Goal: Information Seeking & Learning: Find specific fact

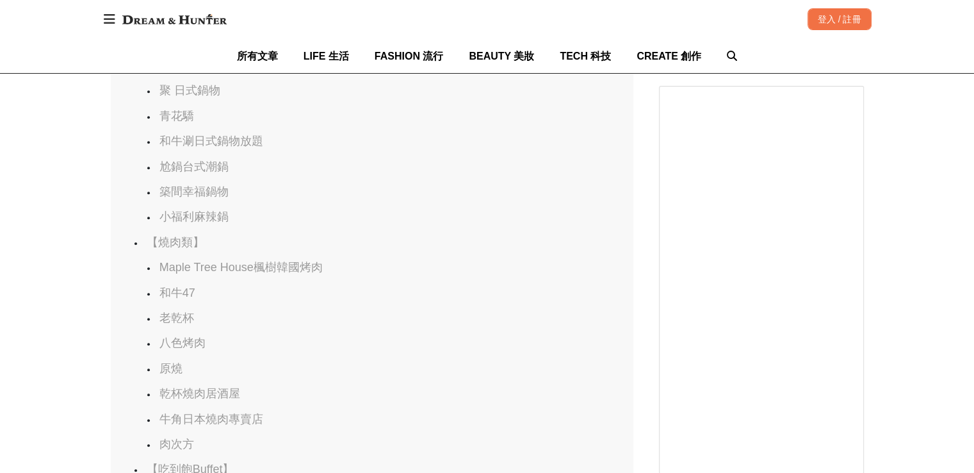
scroll to position [0, 1045]
click at [187, 223] on link "小福利麻辣鍋" at bounding box center [193, 216] width 69 height 13
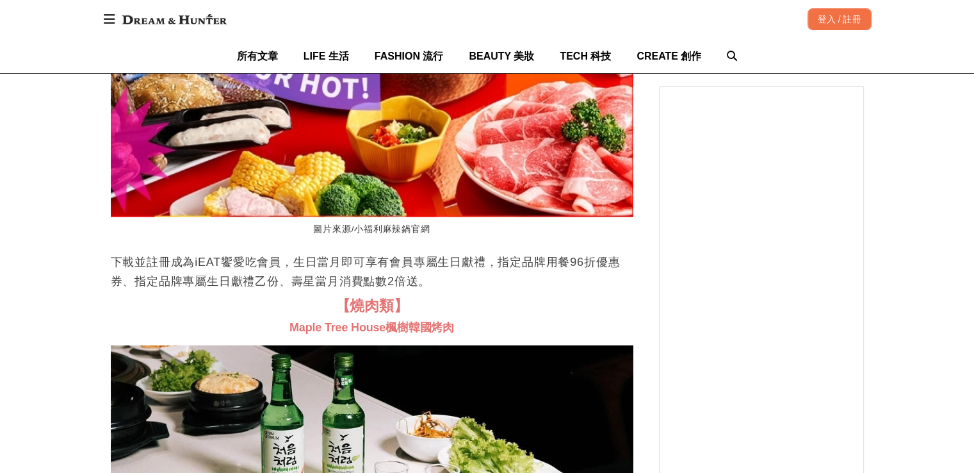
scroll to position [12464, 0]
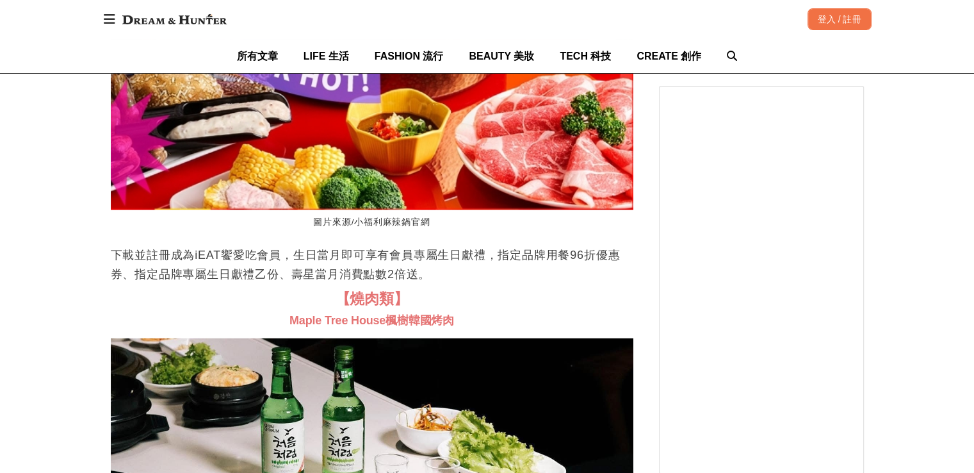
click at [330, 284] on p "下載並註冊成為iEAT饗愛吃會員，生日當月即可享有會員專屬生日獻禮，指定品牌用餐96折優惠券、指定品牌專屬生日獻禮乙份、壽星當月消費點數2倍送。" at bounding box center [372, 264] width 523 height 38
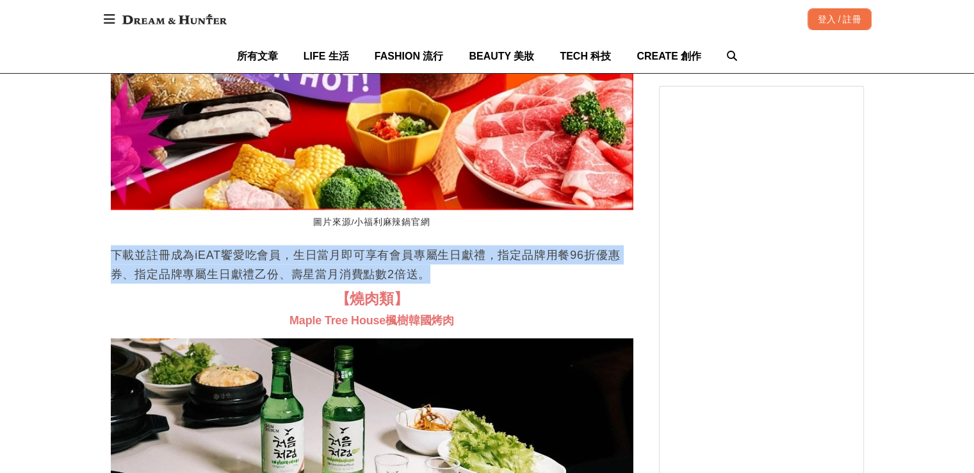
click at [330, 284] on p "下載並註冊成為iEAT饗愛吃會員，生日當月即可享有會員專屬生日獻禮，指定品牌用餐96折優惠券、指定品牌專屬生日獻禮乙份、壽星當月消費點數2倍送。" at bounding box center [372, 264] width 523 height 38
click at [424, 284] on p "下載並註冊成為iEAT饗愛吃會員，生日當月即可享有會員專屬生日獻禮，指定品牌用餐96折優惠券、指定品牌專屬生日獻禮乙份、壽星當月消費點數2倍送。" at bounding box center [372, 264] width 523 height 38
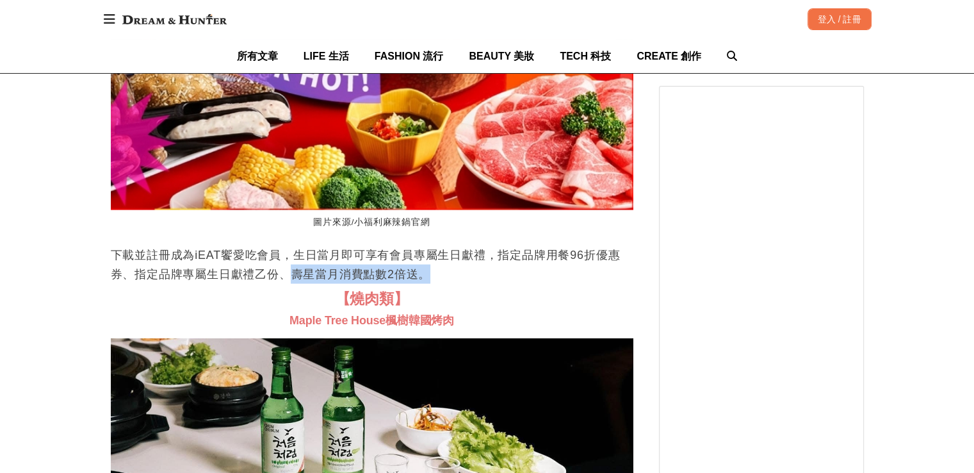
scroll to position [0, 523]
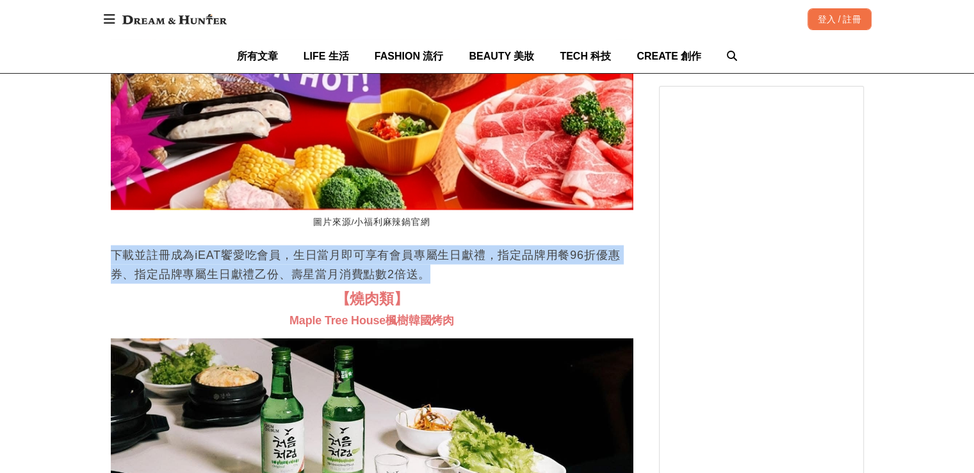
drag, startPoint x: 425, startPoint y: 348, endPoint x: 102, endPoint y: 335, distance: 323.0
click at [414, 284] on p "下載並註冊成為iEAT饗愛吃會員，生日當月即可享有會員專屬生日獻禮，指定品牌用餐96折優惠券、指定品牌專屬生日獻禮乙份、壽星當月消費點數2倍送。" at bounding box center [372, 264] width 523 height 38
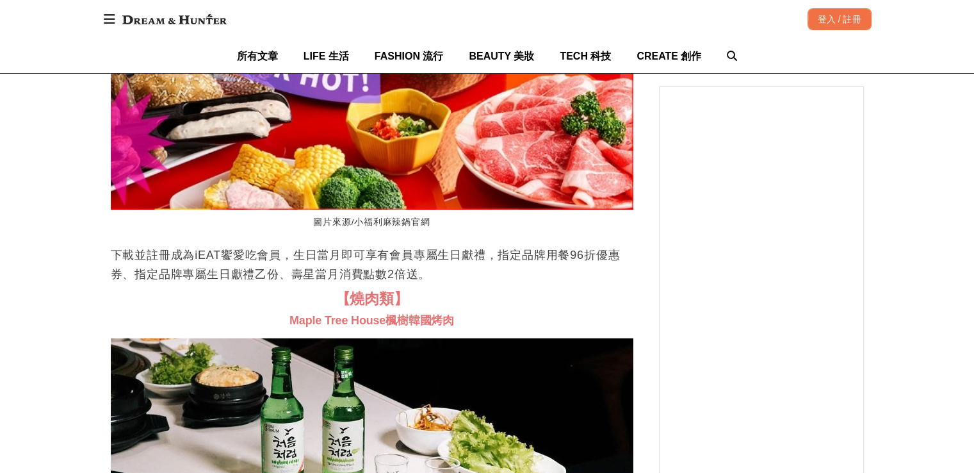
scroll to position [0, 1045]
